Goal: Task Accomplishment & Management: Complete application form

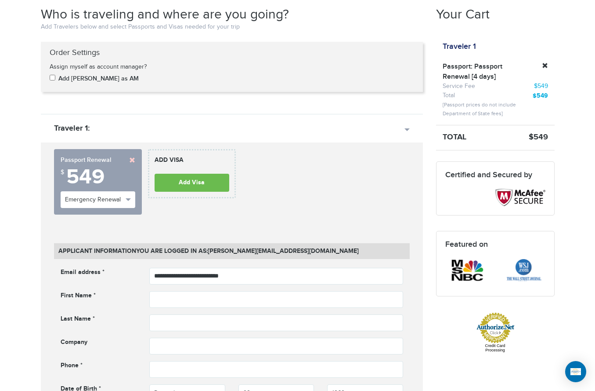
scroll to position [176, 0]
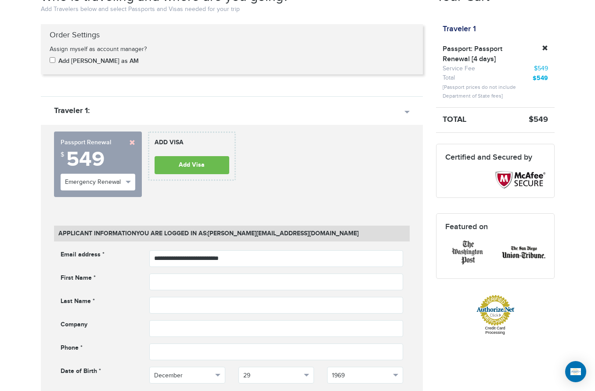
click at [131, 142] on link at bounding box center [132, 142] width 6 height 6
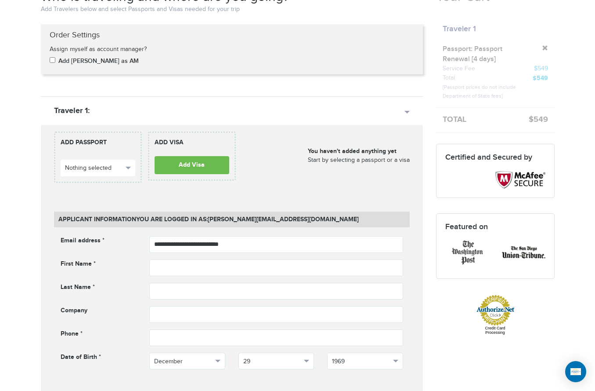
click at [131, 142] on strong "Add Passport" at bounding box center [98, 146] width 75 height 16
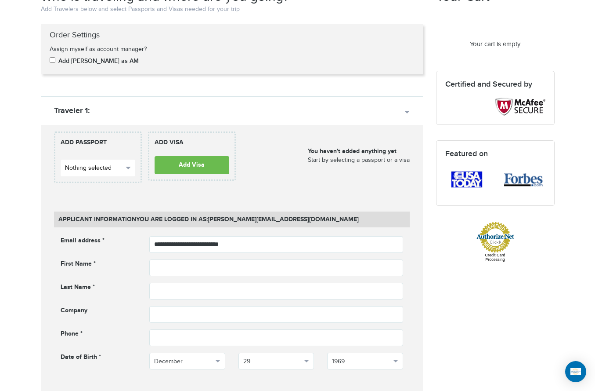
click at [129, 167] on span "button" at bounding box center [128, 167] width 5 height 3
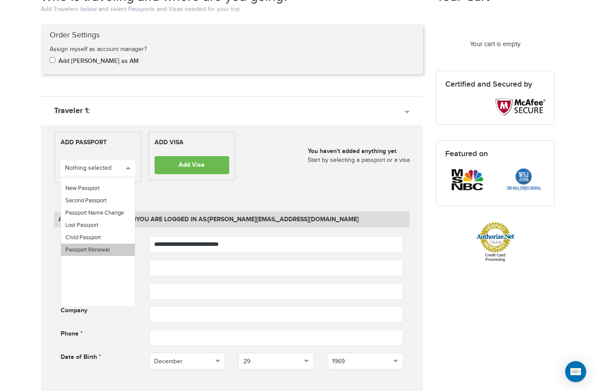
click at [108, 250] on span "Passport Renewal" at bounding box center [87, 249] width 44 height 7
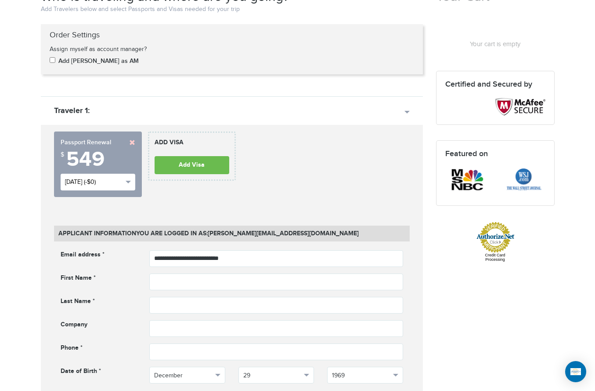
click at [131, 182] on button "[DATE] (-$0)" at bounding box center [98, 182] width 75 height 17
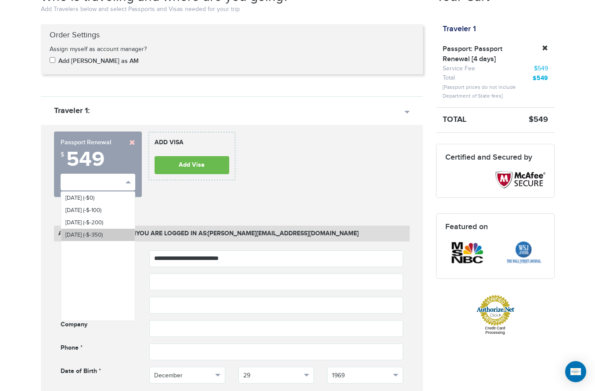
click at [95, 234] on span "[DATE] (-$-350)" at bounding box center [83, 234] width 37 height 7
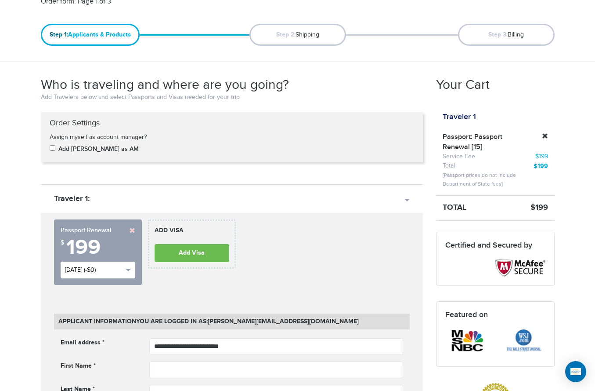
scroll to position [0, 0]
